Goal: Task Accomplishment & Management: Use online tool/utility

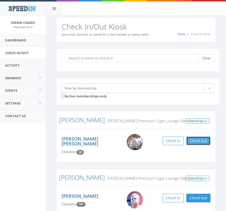
click at [208, 140] on button "Check Out" at bounding box center [198, 140] width 24 height 9
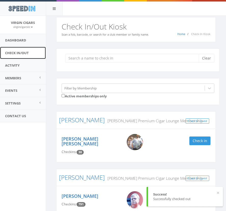
click at [18, 55] on link "Check In/Out" at bounding box center [23, 53] width 46 height 12
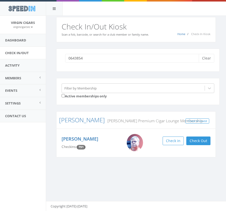
type input "06438544"
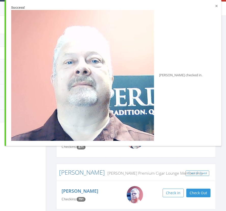
click at [216, 8] on button "×" at bounding box center [216, 6] width 3 height 5
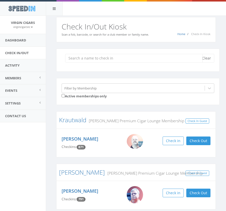
click at [93, 60] on input "search" at bounding box center [133, 58] width 137 height 9
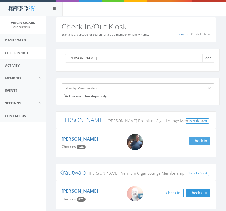
type input "kevin"
click at [207, 140] on button "Check in" at bounding box center [199, 140] width 21 height 9
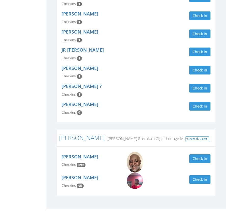
scroll to position [766, 0]
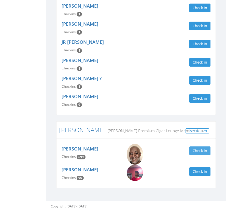
type input "err"
click at [195, 152] on button "Check in" at bounding box center [199, 150] width 21 height 9
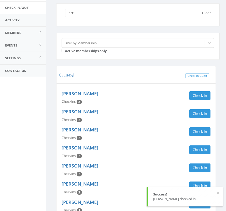
scroll to position [0, 0]
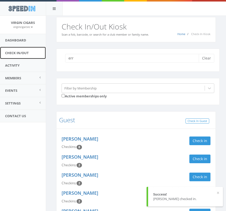
click at [22, 52] on link "Check In/Out" at bounding box center [23, 53] width 46 height 12
